Goal: Task Accomplishment & Management: Complete application form

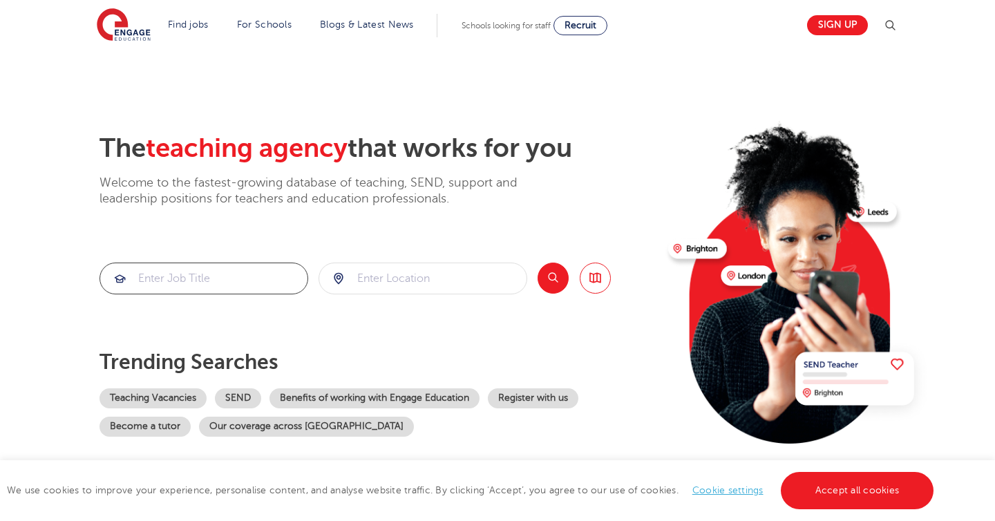
click at [176, 283] on input "search" at bounding box center [203, 278] width 207 height 30
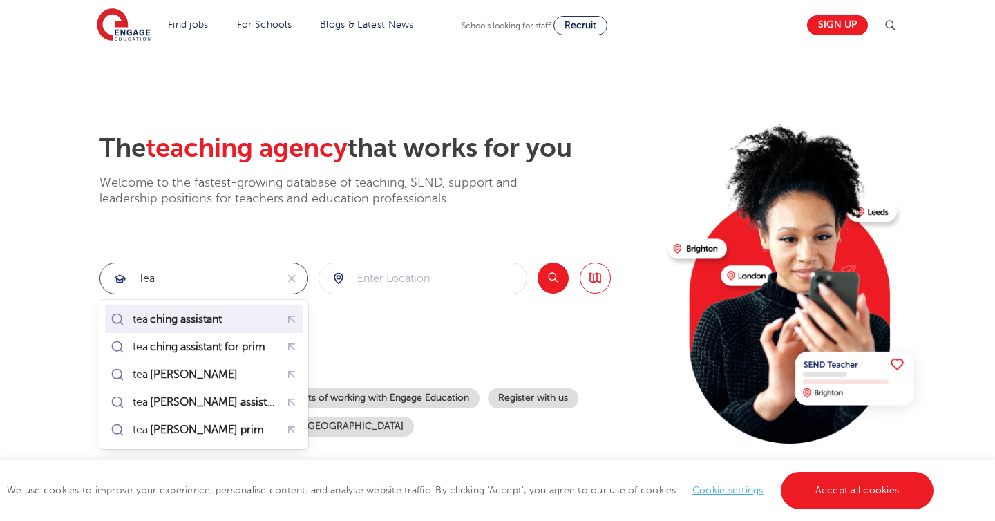
click at [185, 322] on mark "ching assistant" at bounding box center [186, 319] width 76 height 17
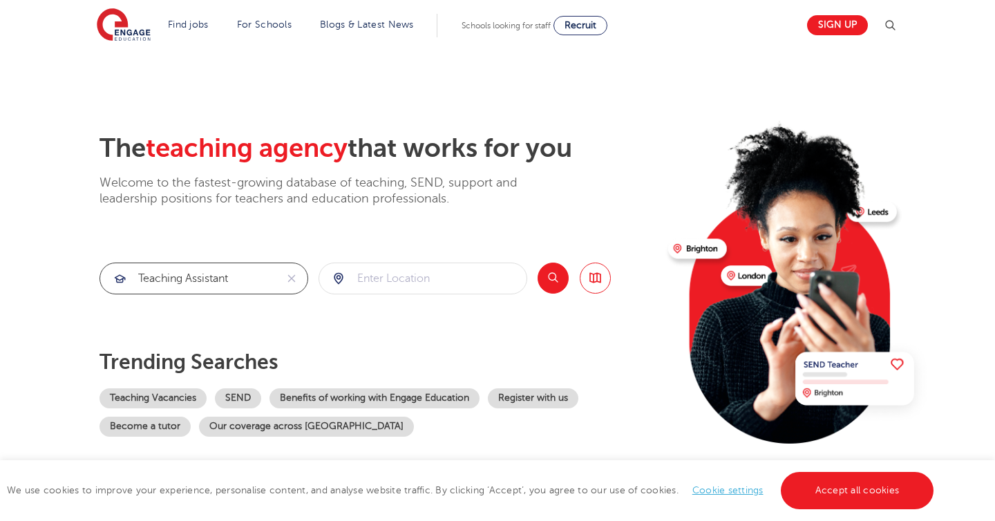
type input "teaching assistant"
click at [373, 275] on input "search" at bounding box center [422, 278] width 207 height 30
click at [552, 279] on button "Search" at bounding box center [552, 277] width 31 height 31
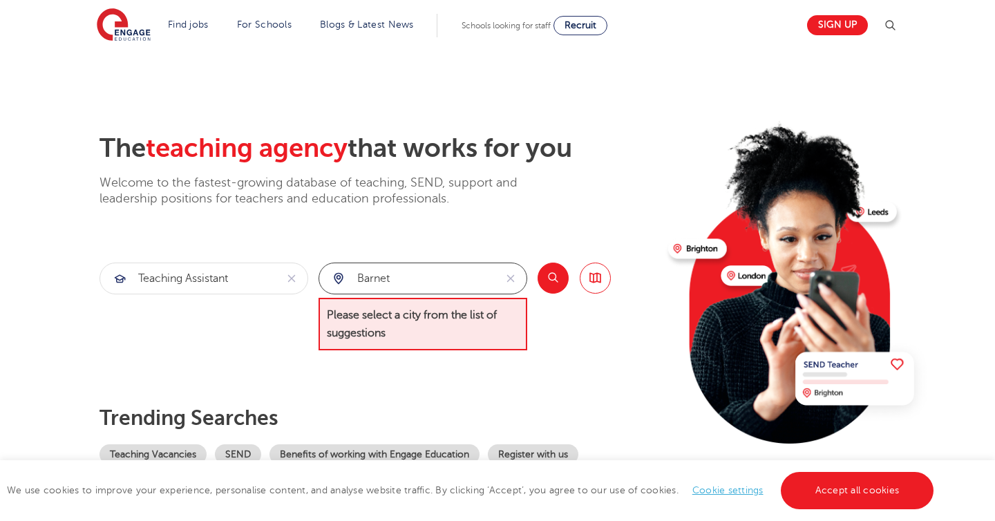
click at [400, 278] on input "Barnet" at bounding box center [406, 278] width 175 height 30
drag, startPoint x: 400, startPoint y: 278, endPoint x: 316, endPoint y: 277, distance: 83.6
click at [316, 277] on section "teaching assistant Barnet Please select a city from the list of suggestions Sea…" at bounding box center [354, 306] width 511 height 88
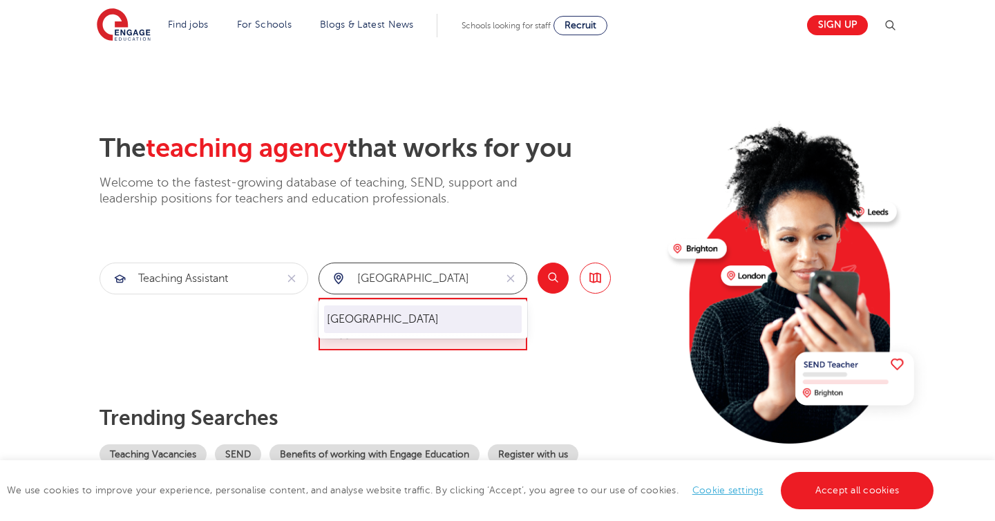
click at [331, 318] on li "London" at bounding box center [423, 319] width 198 height 28
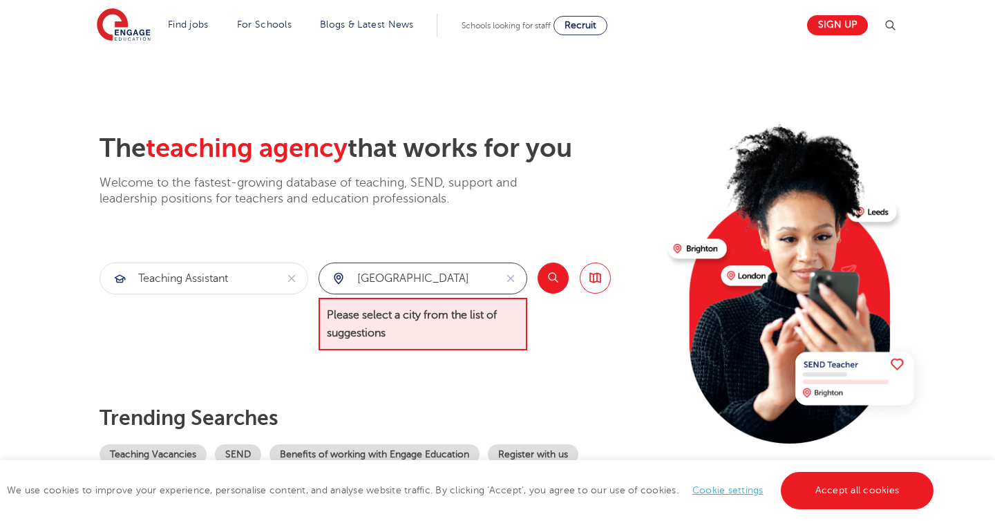
type input "London"
click at [545, 277] on button "Search" at bounding box center [552, 277] width 31 height 31
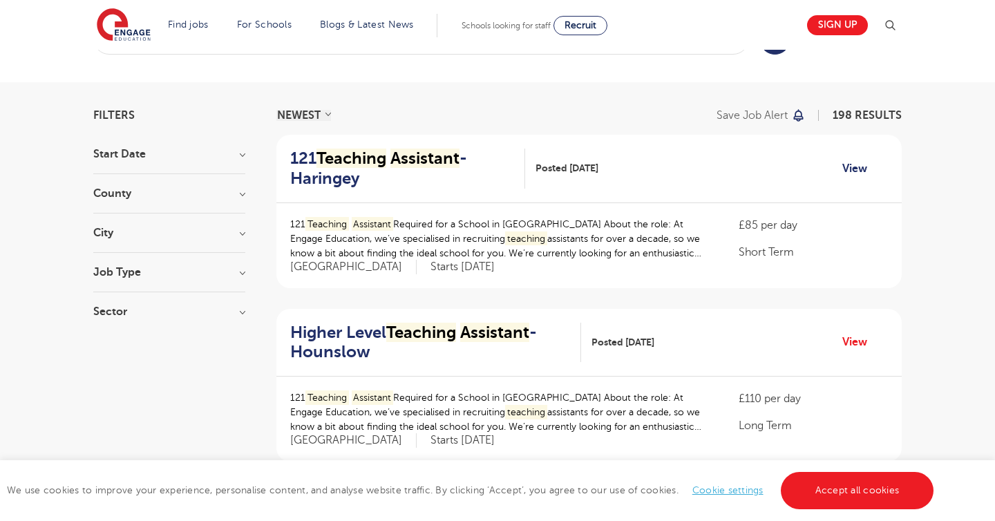
scroll to position [51, 0]
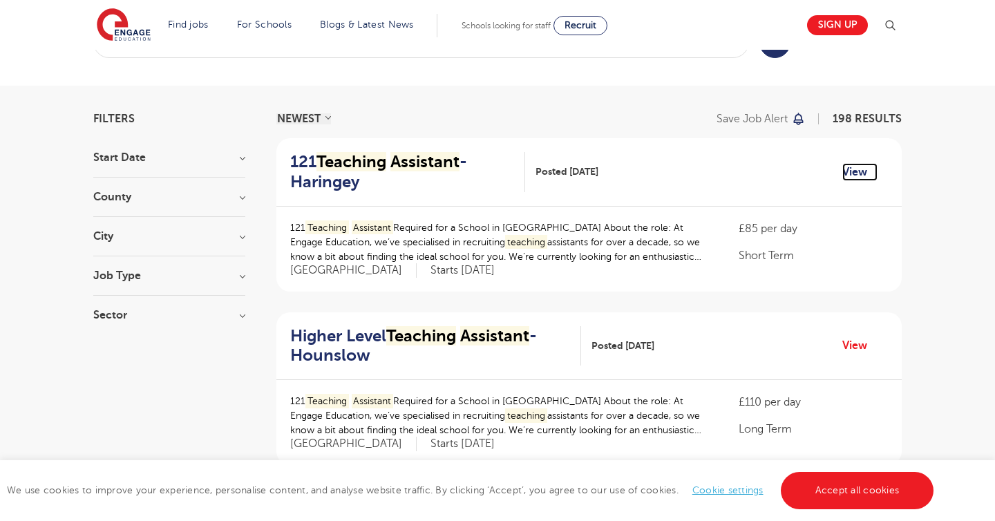
click at [852, 170] on link "View" at bounding box center [859, 172] width 35 height 18
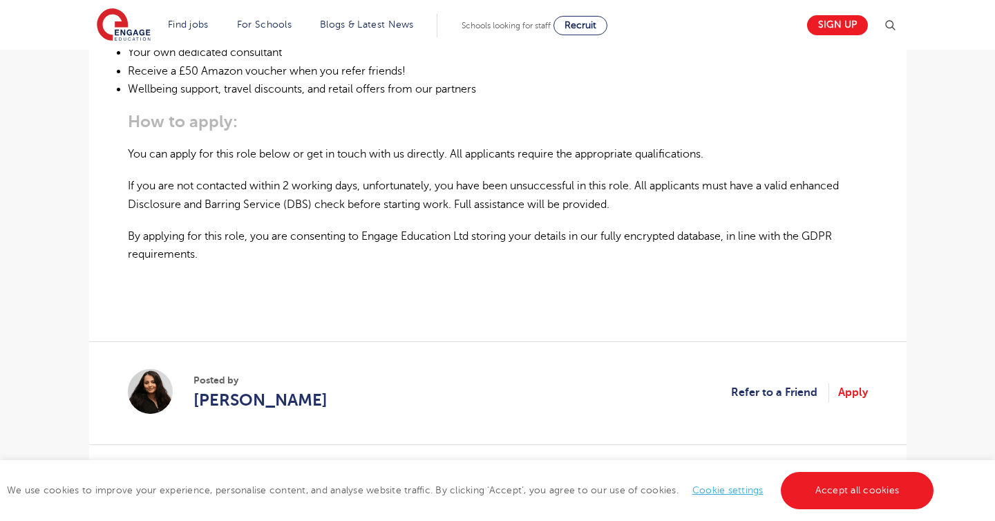
scroll to position [919, 0]
click at [853, 390] on link "Apply" at bounding box center [853, 391] width 30 height 18
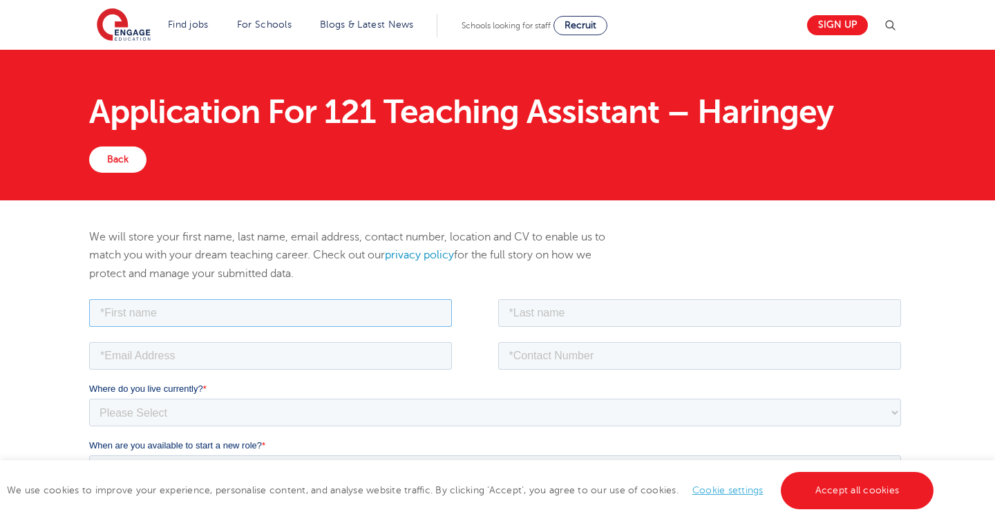
click at [323, 316] on input "text" at bounding box center [269, 312] width 363 height 28
type input "Nilsu Ada"
type input "Dilek"
type input "nilsuadadilek@gmail.com"
type input "07763158379"
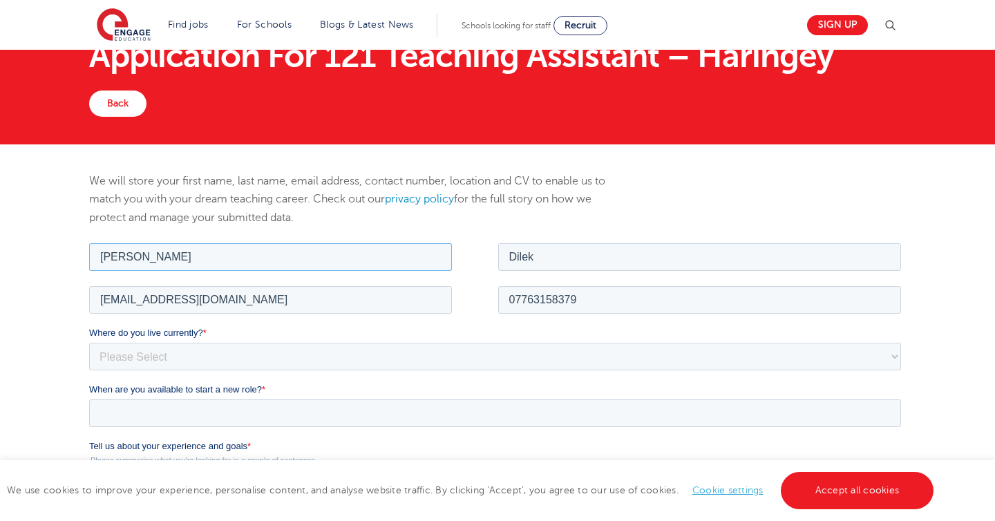
scroll to position [127, 0]
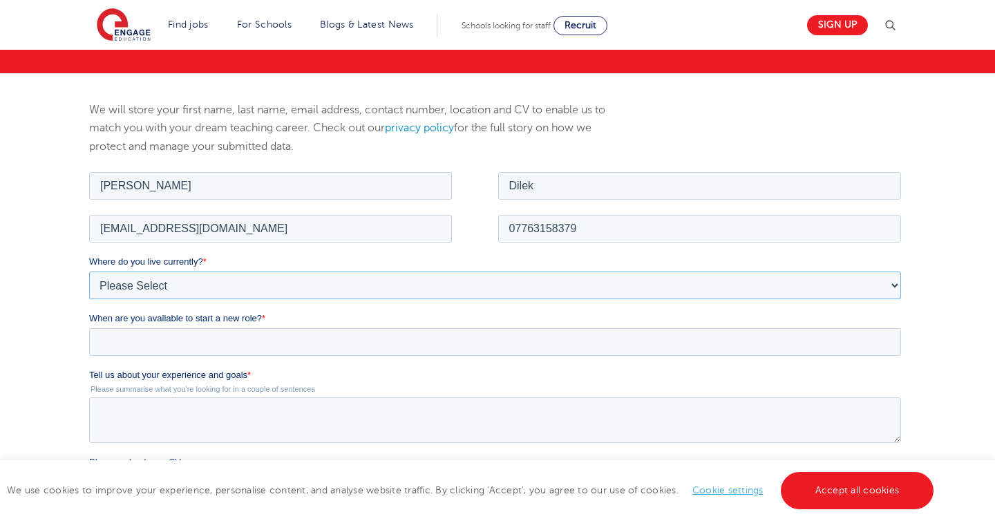
click at [229, 289] on select "Please Select UK Canada Ireland Australia New Zealand Europe USA South Africa J…" at bounding box center [494, 285] width 812 height 28
select select "UK"
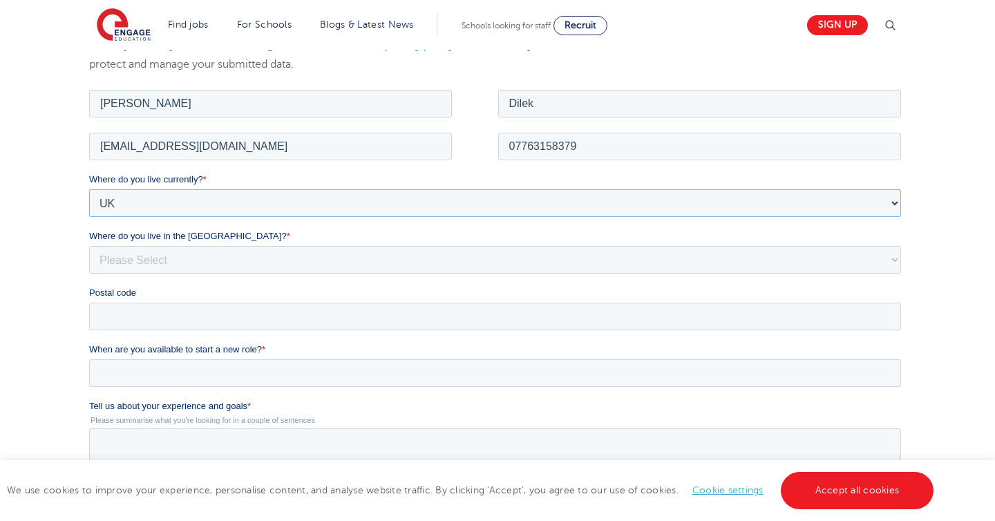
scroll to position [211, 0]
click at [195, 255] on select "Please Select Overseas Barnsley Bedfordshire Berkshire Bournemouth Bracknell Fo…" at bounding box center [494, 257] width 812 height 28
select select "London"
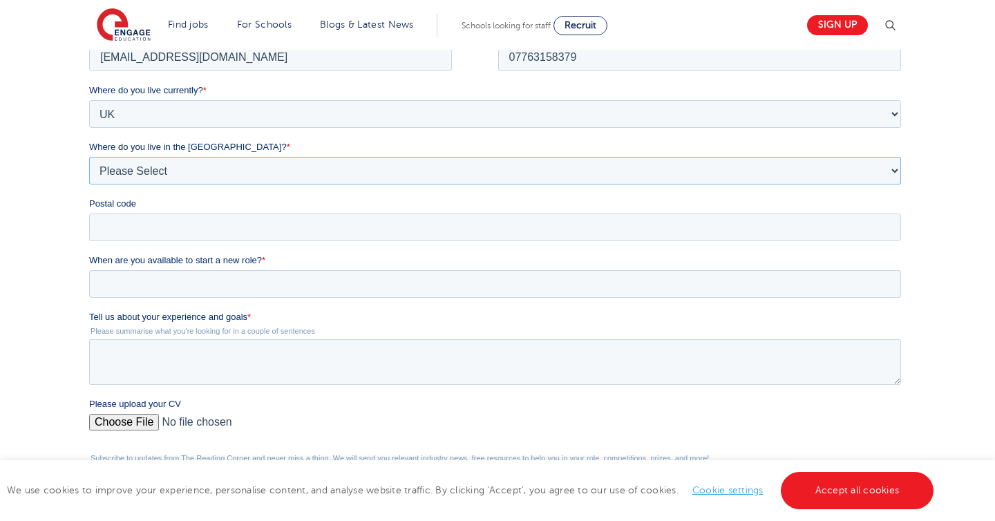
scroll to position [299, 0]
click at [170, 230] on input "Postal code" at bounding box center [494, 227] width 812 height 28
type input "N20 0LH"
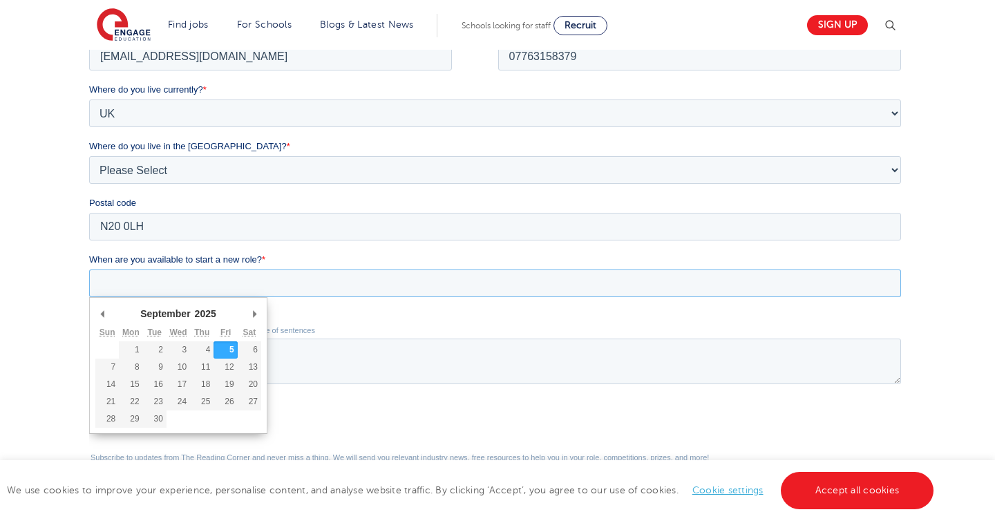
click at [150, 287] on input "When are you available to start a new role? *" at bounding box center [494, 283] width 812 height 28
type div "2025-09-08"
type input "2025/09/08"
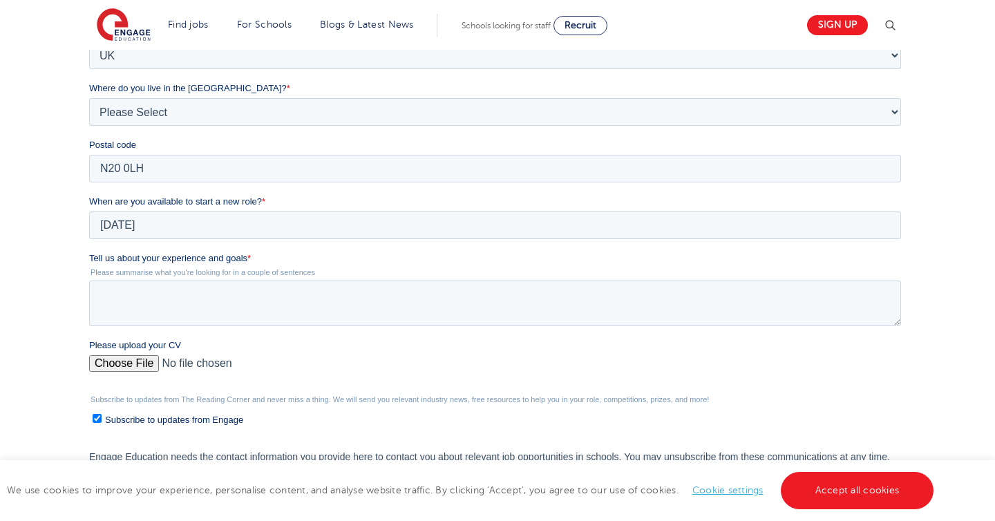
scroll to position [358, 0]
click at [139, 303] on textarea "Tell us about your experience and goals *" at bounding box center [494, 303] width 812 height 46
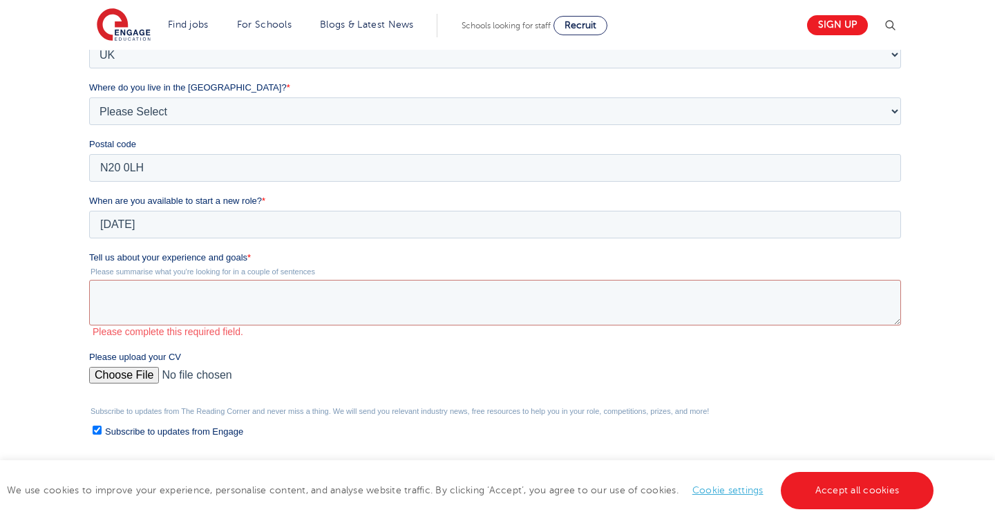
drag, startPoint x: 173, startPoint y: 191, endPoint x: 287, endPoint y: 252, distance: 129.2
drag, startPoint x: 90, startPoint y: 254, endPoint x: 318, endPoint y: 272, distance: 229.3
click at [318, 272] on div "Tell us about your experience and goals * Please summarise what you're looking …" at bounding box center [496, 294] width 817 height 87
copy div "Tell us about your experience and goals * Please summarise what you're looking …"
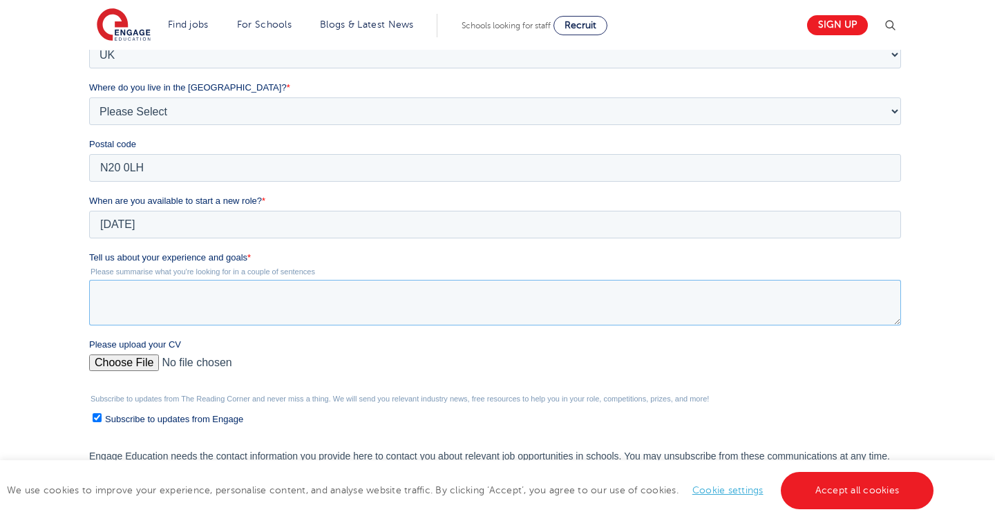
click at [274, 289] on textarea "Tell us about your experience and goals *" at bounding box center [494, 303] width 812 height 46
paste textarea "I have experience working as a Teaching Assistant in both primary and secondary…"
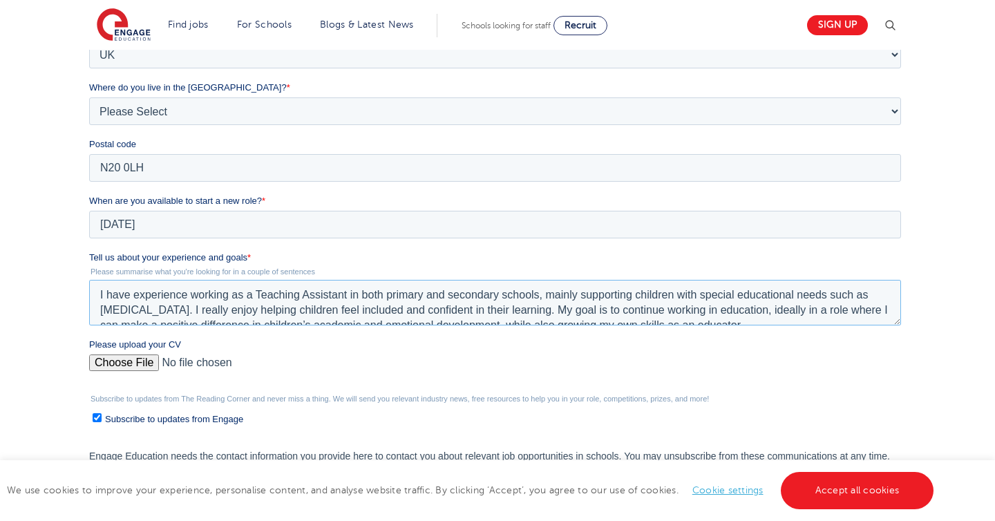
scroll to position [7, 0]
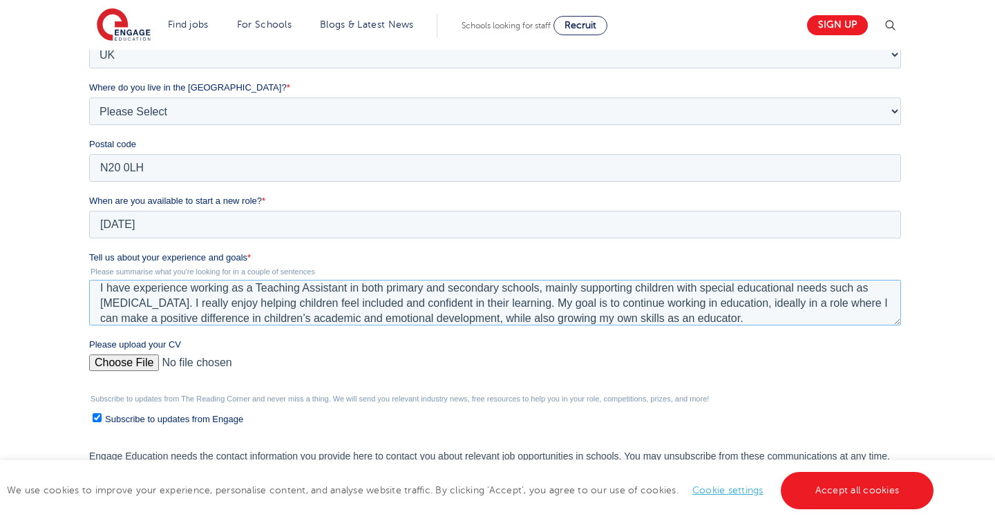
click at [449, 303] on textarea "I have experience working as a Teaching Assistant in both primary and secondary…" at bounding box center [494, 303] width 812 height 46
click at [434, 305] on textarea "I have experience working as a Teaching Assistant in both primary and secondary…" at bounding box center [494, 303] width 812 height 46
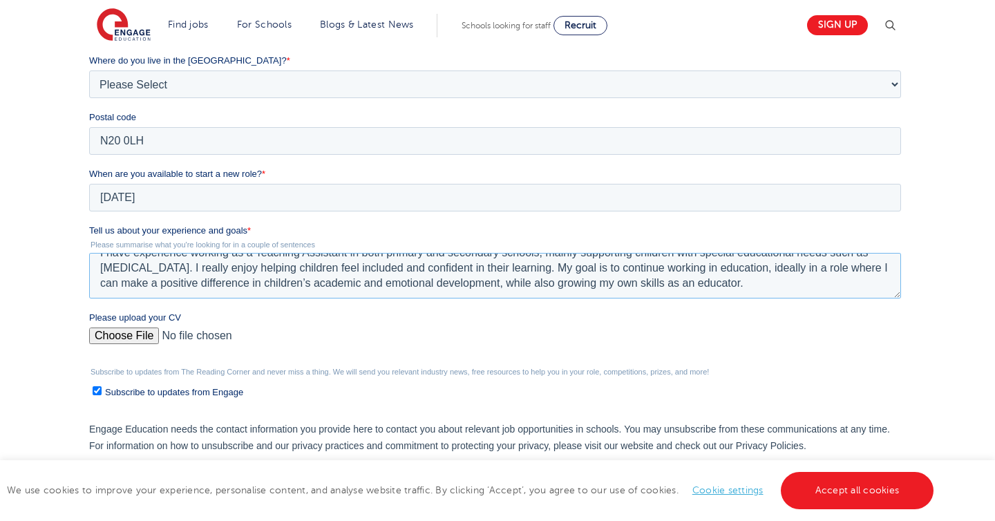
scroll to position [396, 0]
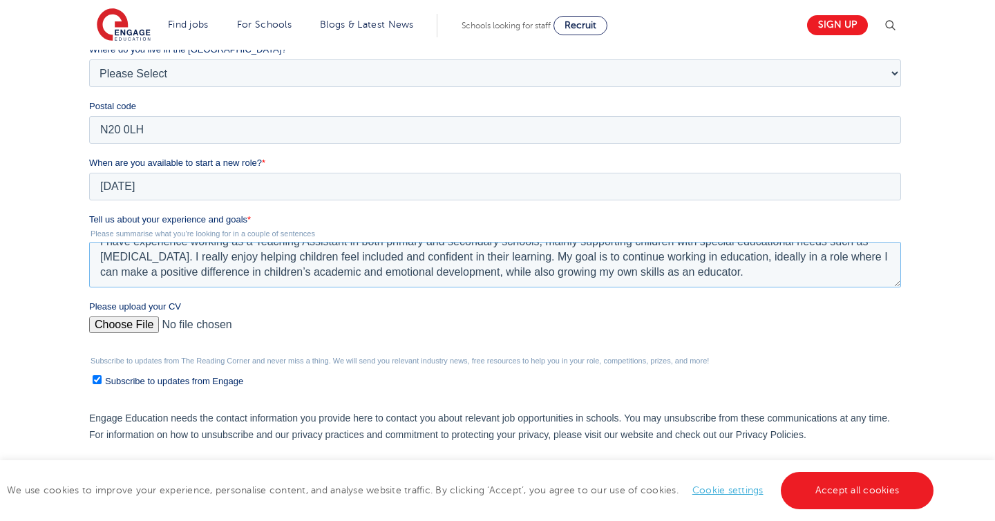
type textarea "I have experience working as a Teaching Assistant in both primary and secondary…"
click at [113, 325] on input "Please upload your CV" at bounding box center [494, 330] width 812 height 28
type input "C:\fakepath\Nilsu Ada Dilek CV Education.pdf"
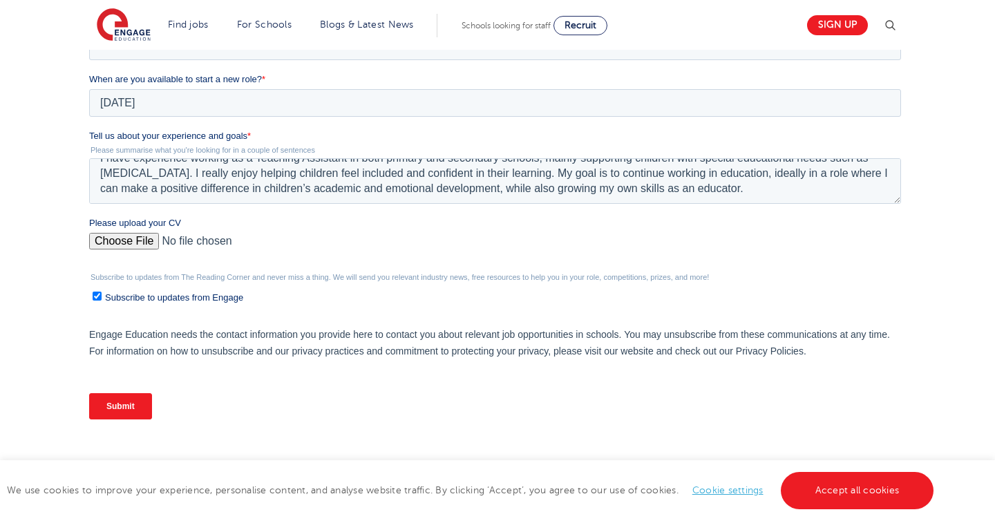
scroll to position [491, 0]
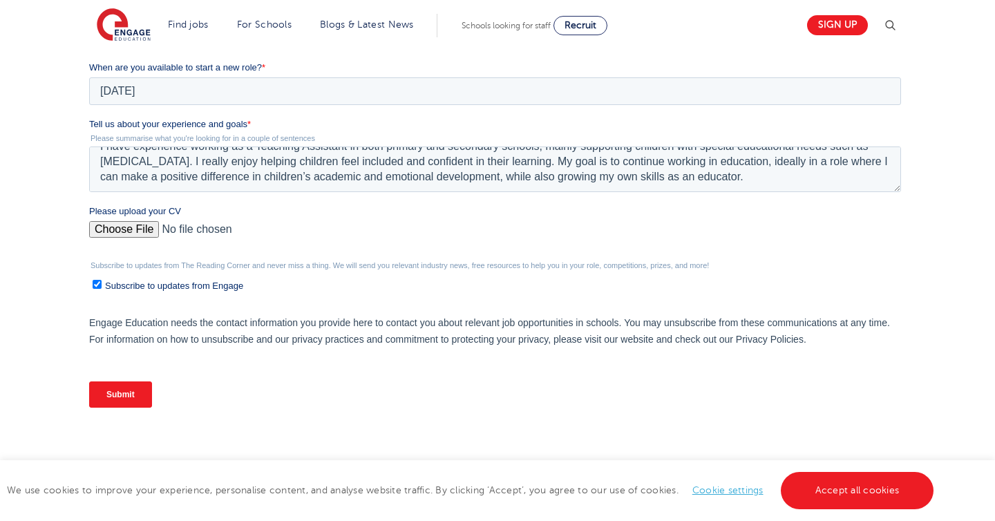
click at [111, 396] on input "Submit" at bounding box center [119, 394] width 63 height 26
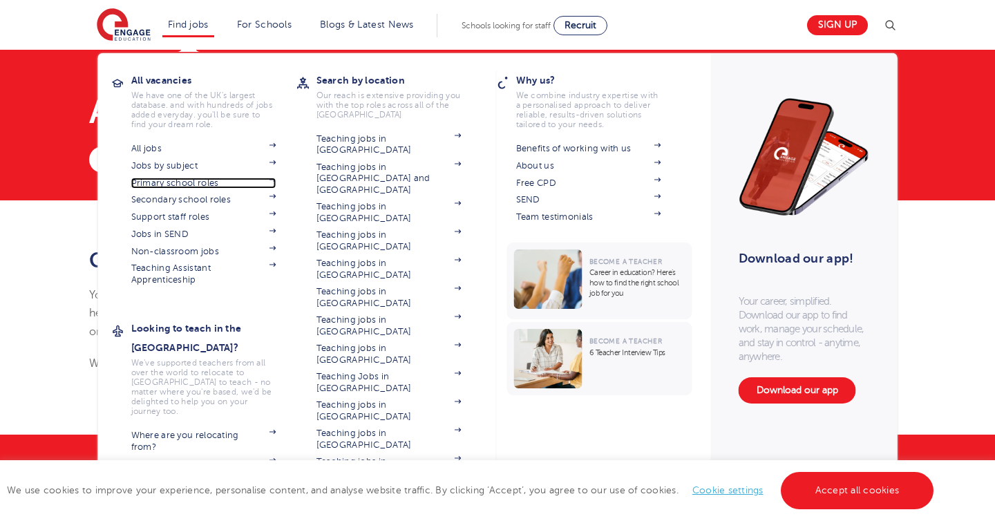
click at [157, 182] on link "Primary school roles" at bounding box center [203, 183] width 145 height 11
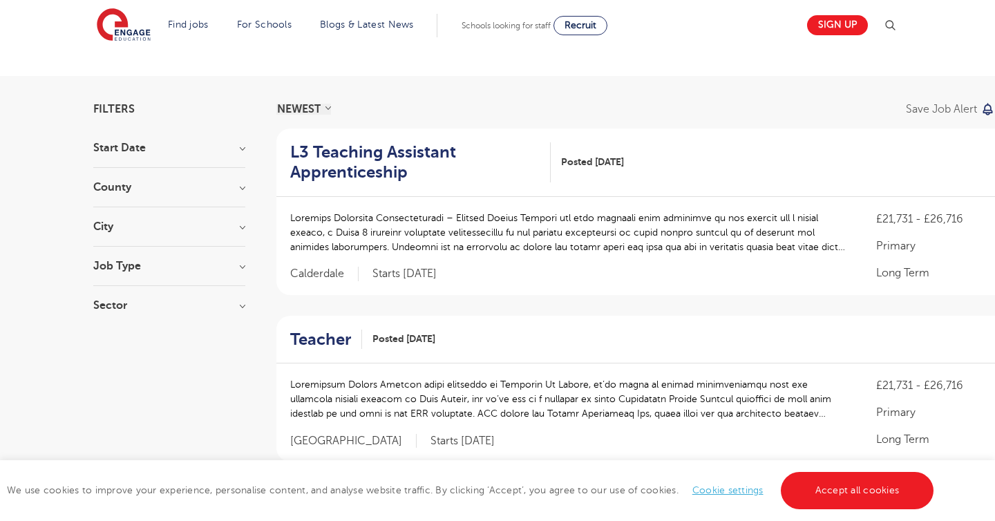
scroll to position [60, 0]
click at [367, 158] on h2 "L3 Teaching Assistant Apprenticeship" at bounding box center [414, 163] width 249 height 40
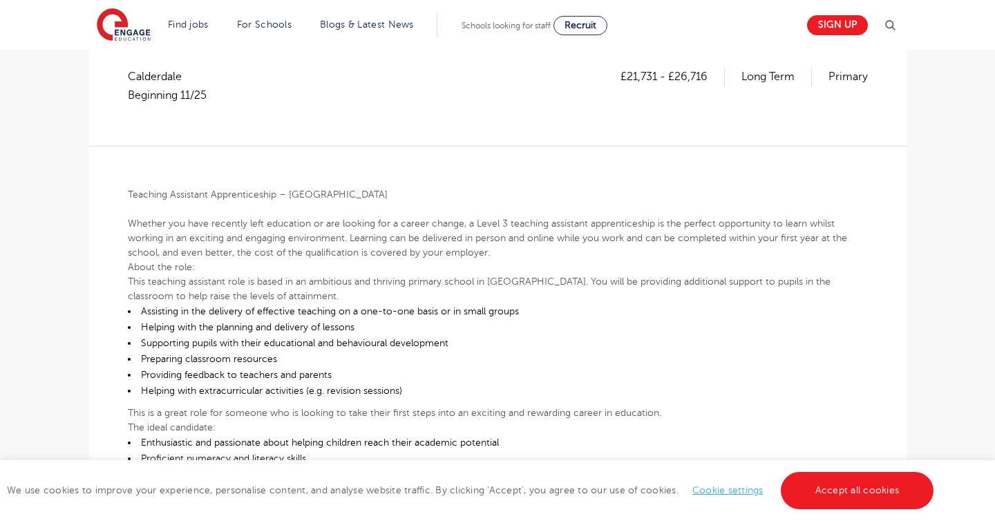
scroll to position [229, 0]
